Goal: Find specific page/section: Find specific page/section

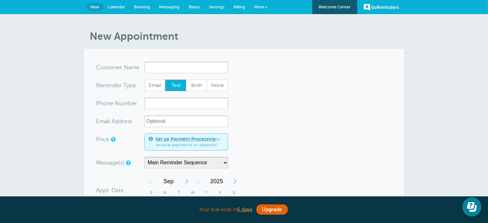
click at [241, 7] on span "Billing" at bounding box center [240, 7] width 12 height 5
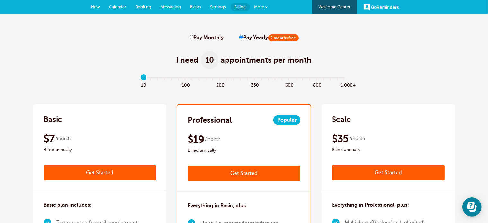
click at [260, 6] on span "More" at bounding box center [260, 7] width 10 height 5
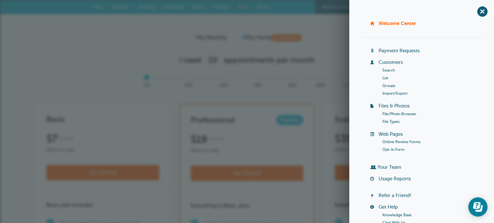
click at [397, 179] on link "Usage Reports" at bounding box center [394, 179] width 32 height 5
